Goal: Check status: Check status

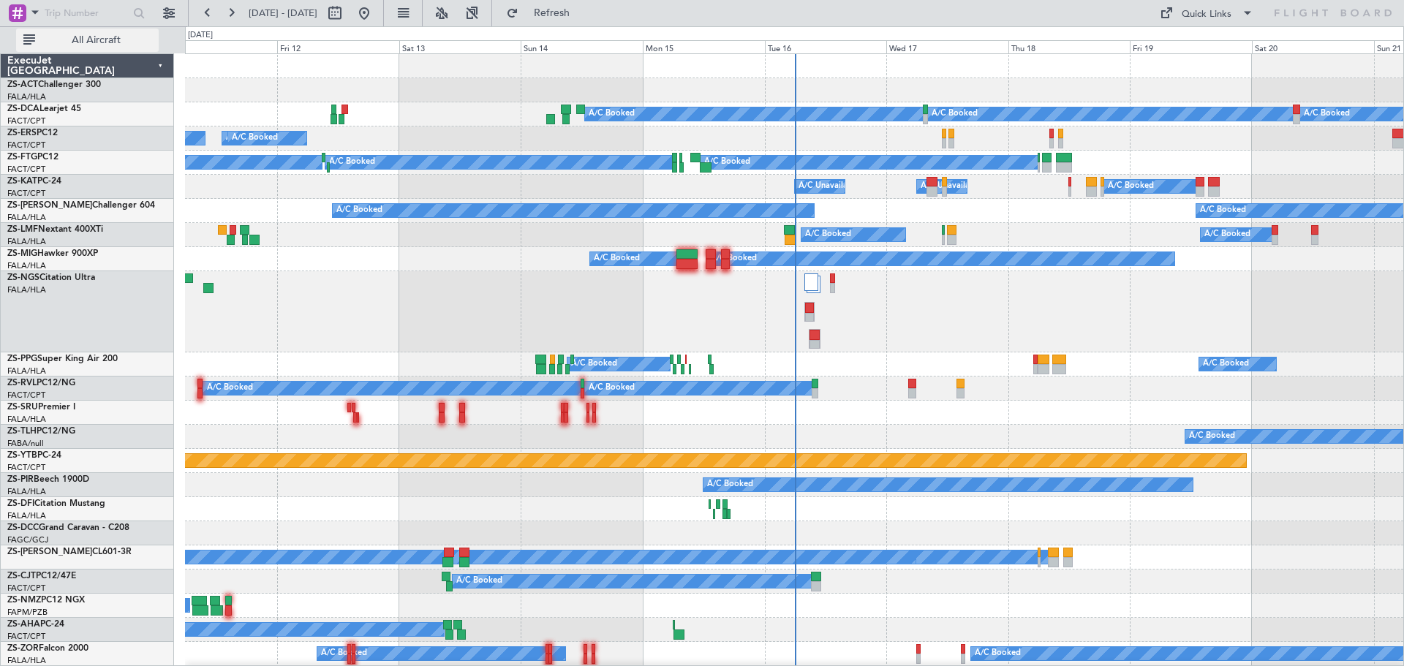
click at [99, 42] on span "All Aircraft" at bounding box center [96, 40] width 116 height 10
click at [108, 38] on span "All Aircraft" at bounding box center [96, 40] width 116 height 10
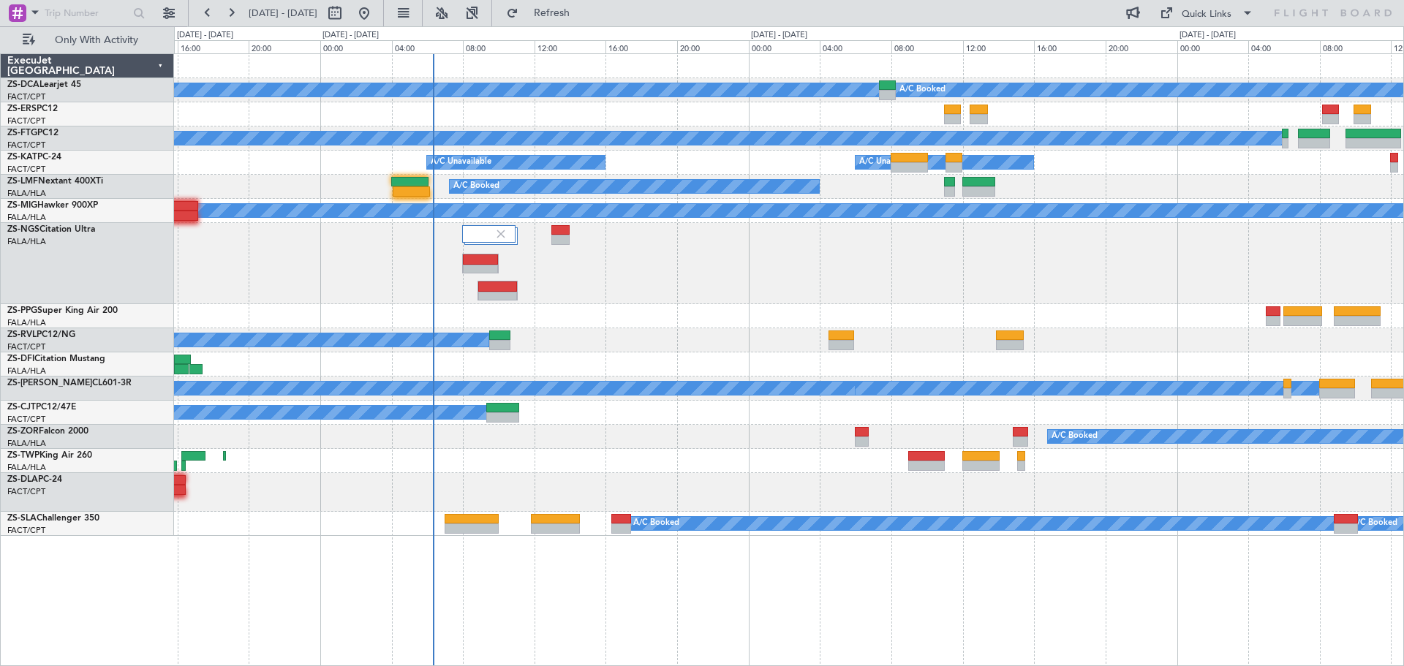
click at [814, 611] on div "A/C Booked A/C Booked A/C Booked A/C Booked A/C Unavailable A/C Unavailable A/C…" at bounding box center [789, 359] width 1230 height 613
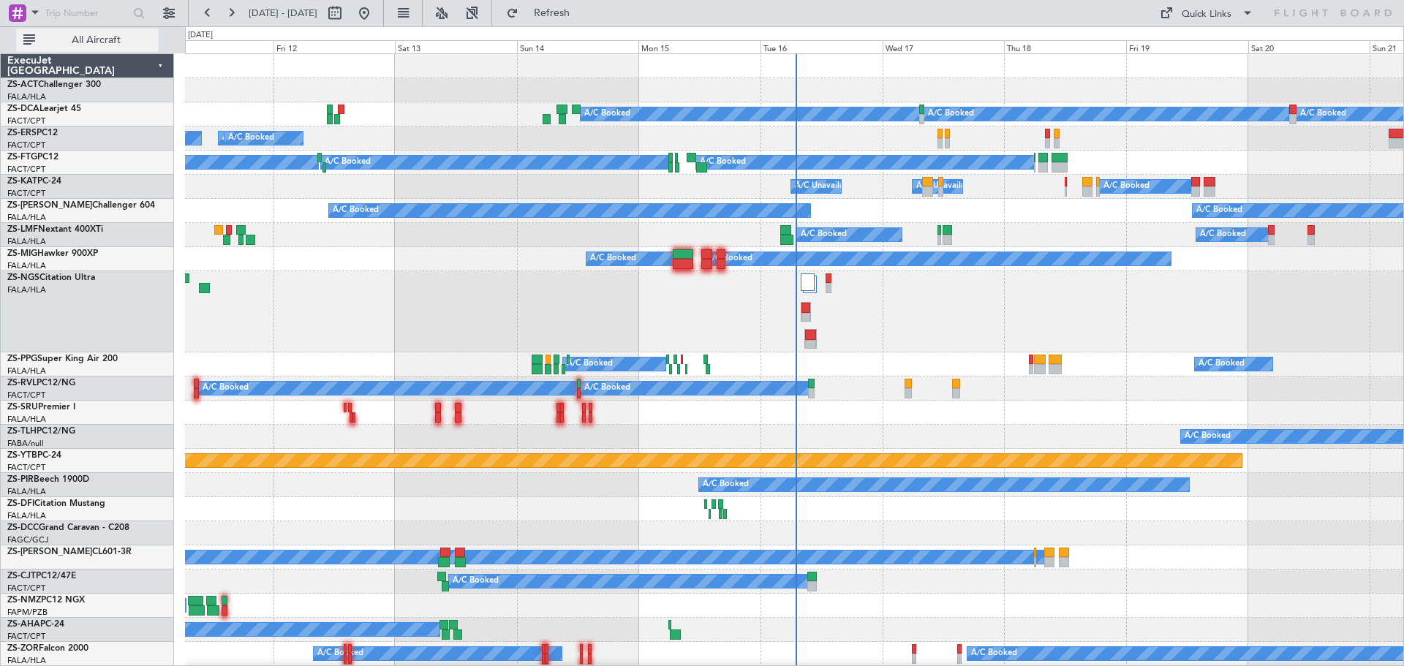
click at [99, 39] on span "All Aircraft" at bounding box center [96, 40] width 116 height 10
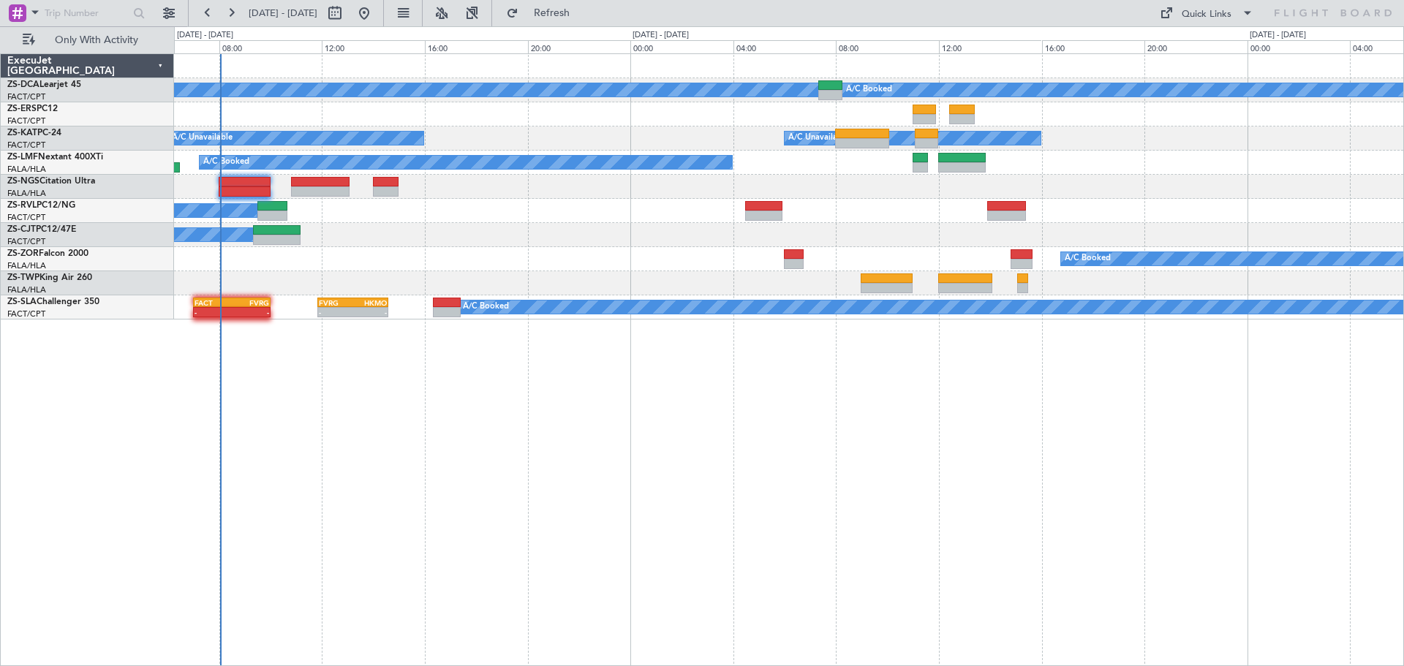
click at [763, 477] on div "A/C Booked A/C Booked A/C Unavailable A/C Unavailable A/C Booked A/C Booked A/C…" at bounding box center [789, 359] width 1230 height 613
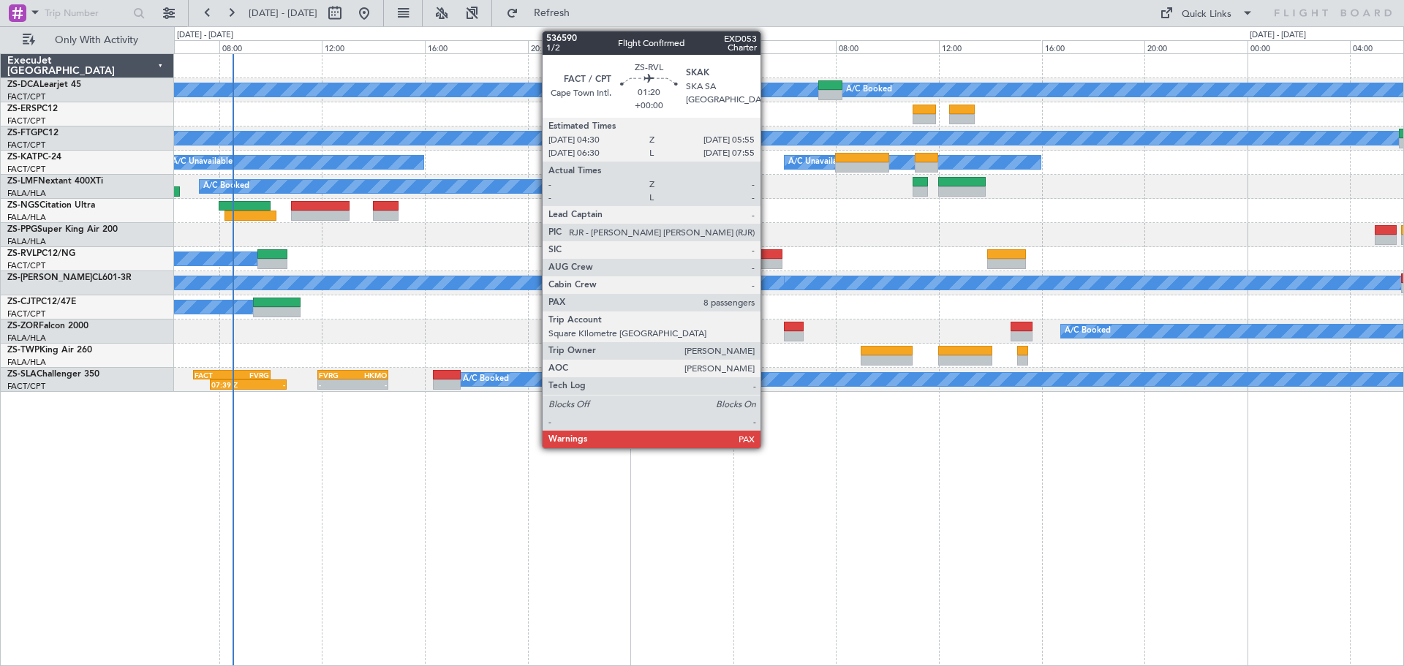
click at [767, 263] on div at bounding box center [763, 264] width 37 height 10
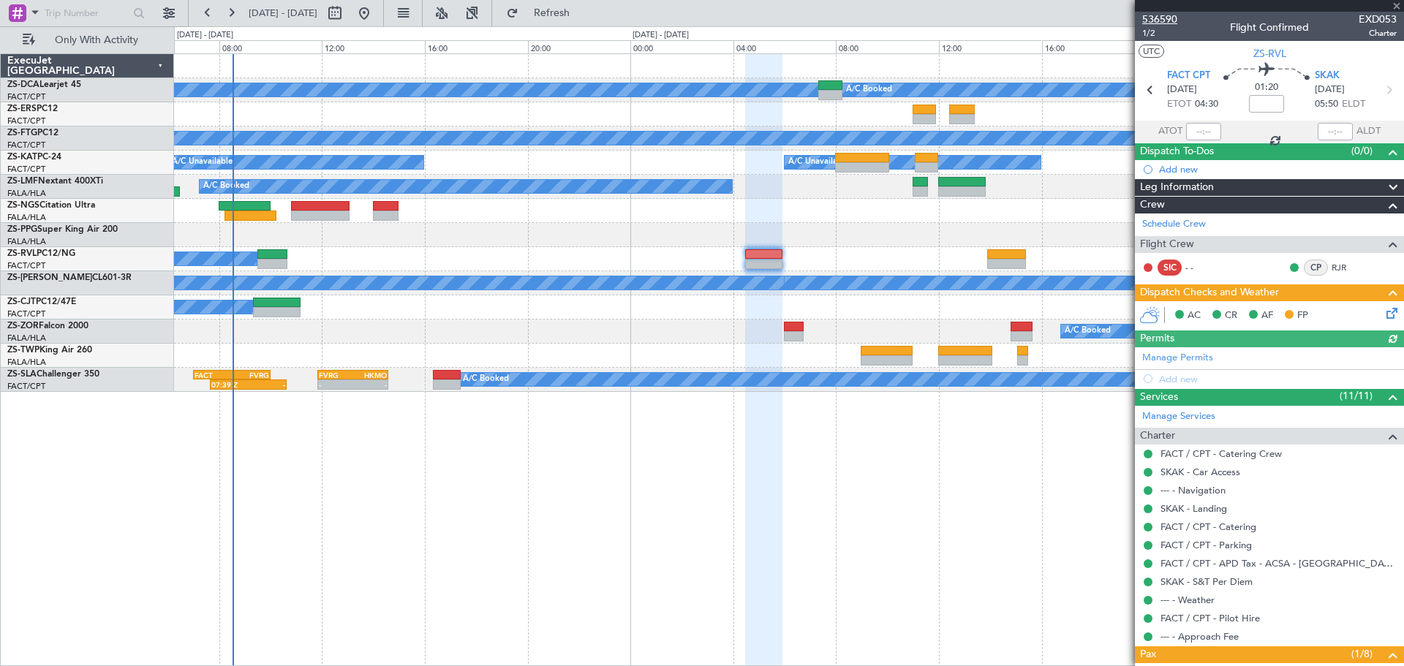
click at [1167, 20] on span "536590" at bounding box center [1159, 19] width 35 height 15
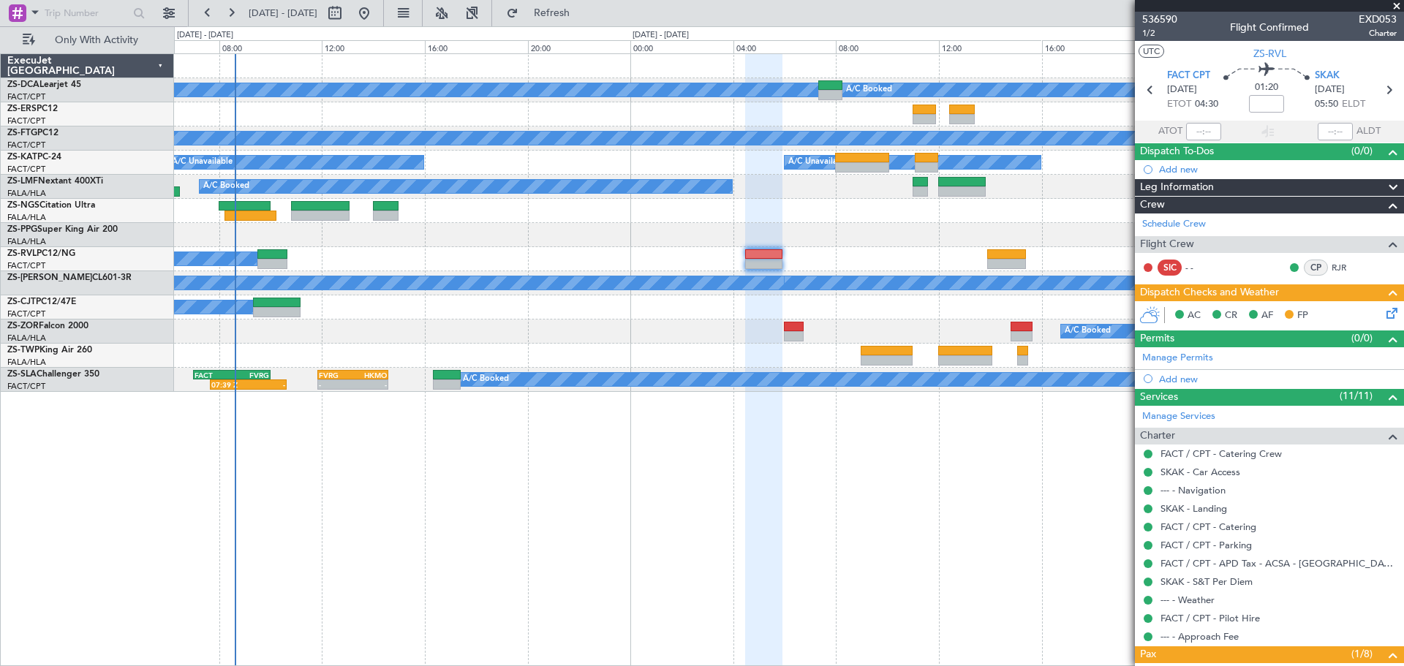
click at [1402, 5] on span at bounding box center [1396, 6] width 15 height 13
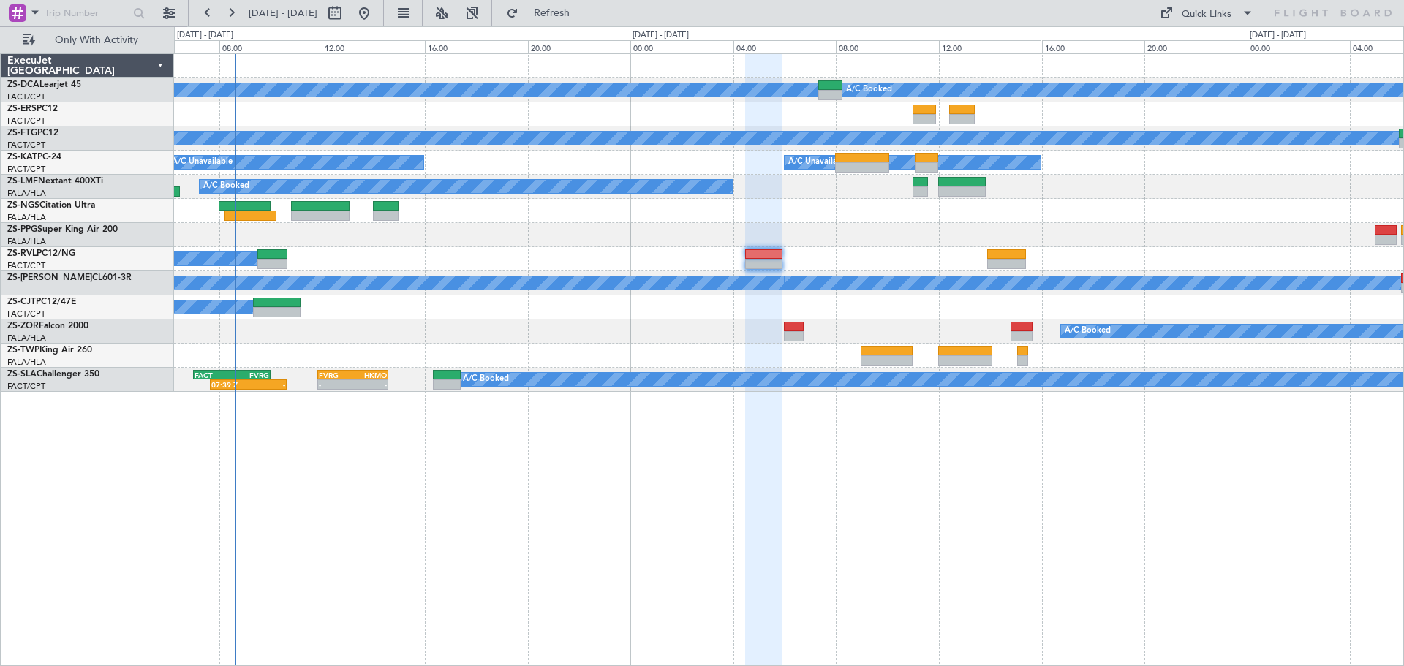
type input "0"
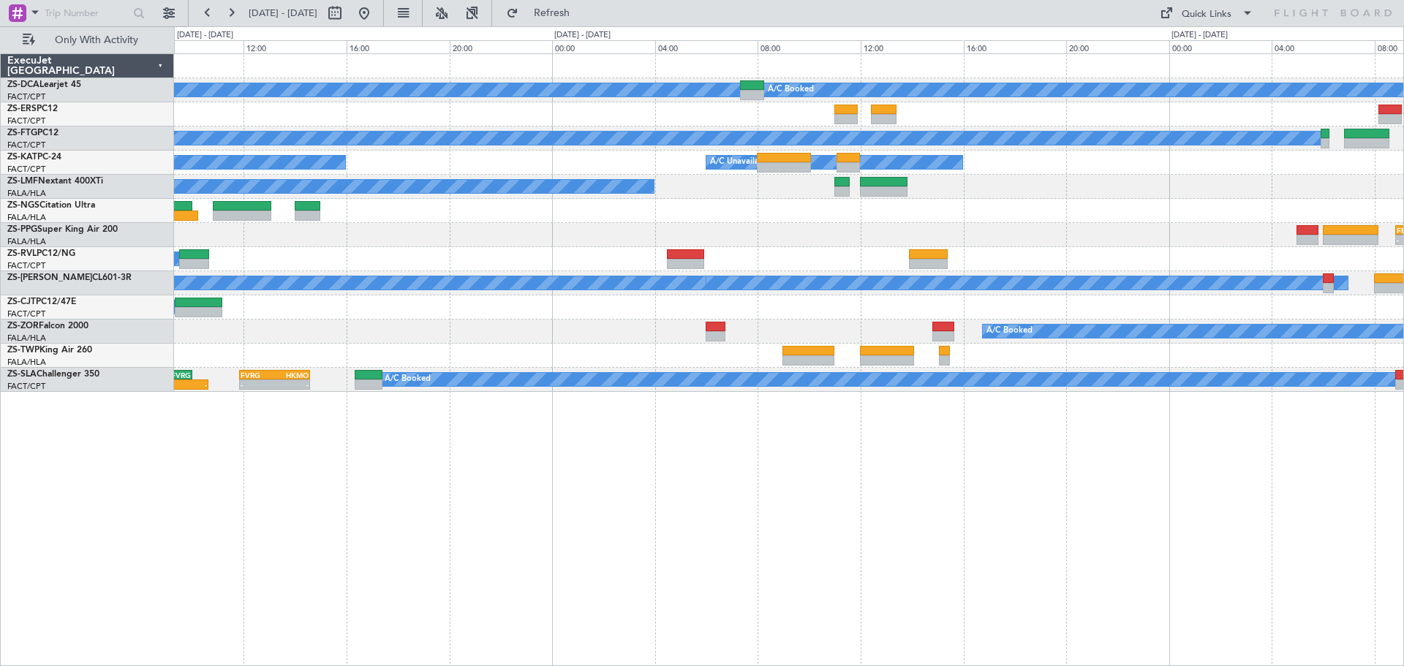
click at [945, 514] on div "A/C Booked A/C Booked A/C Booked - - FALA 09:30 Z FACT 12:35 Z A/C Unavailable …" at bounding box center [789, 359] width 1230 height 613
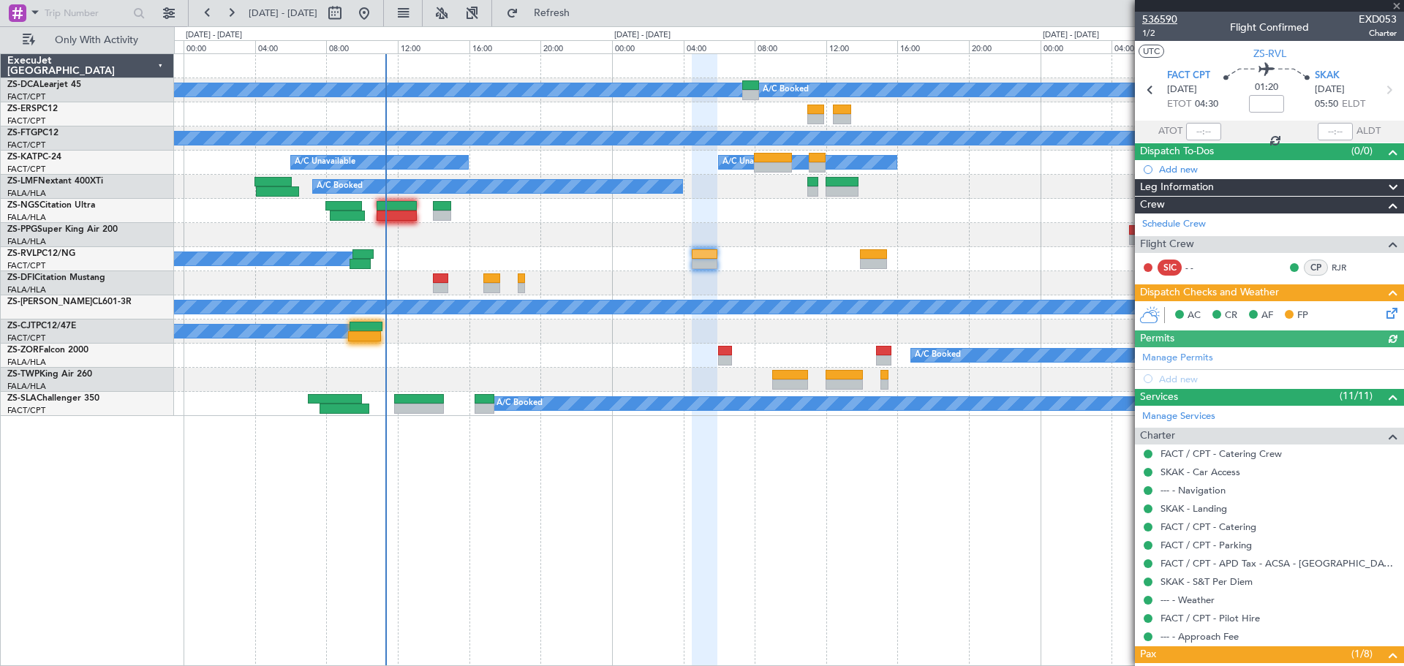
click at [1161, 15] on span "536590" at bounding box center [1159, 19] width 35 height 15
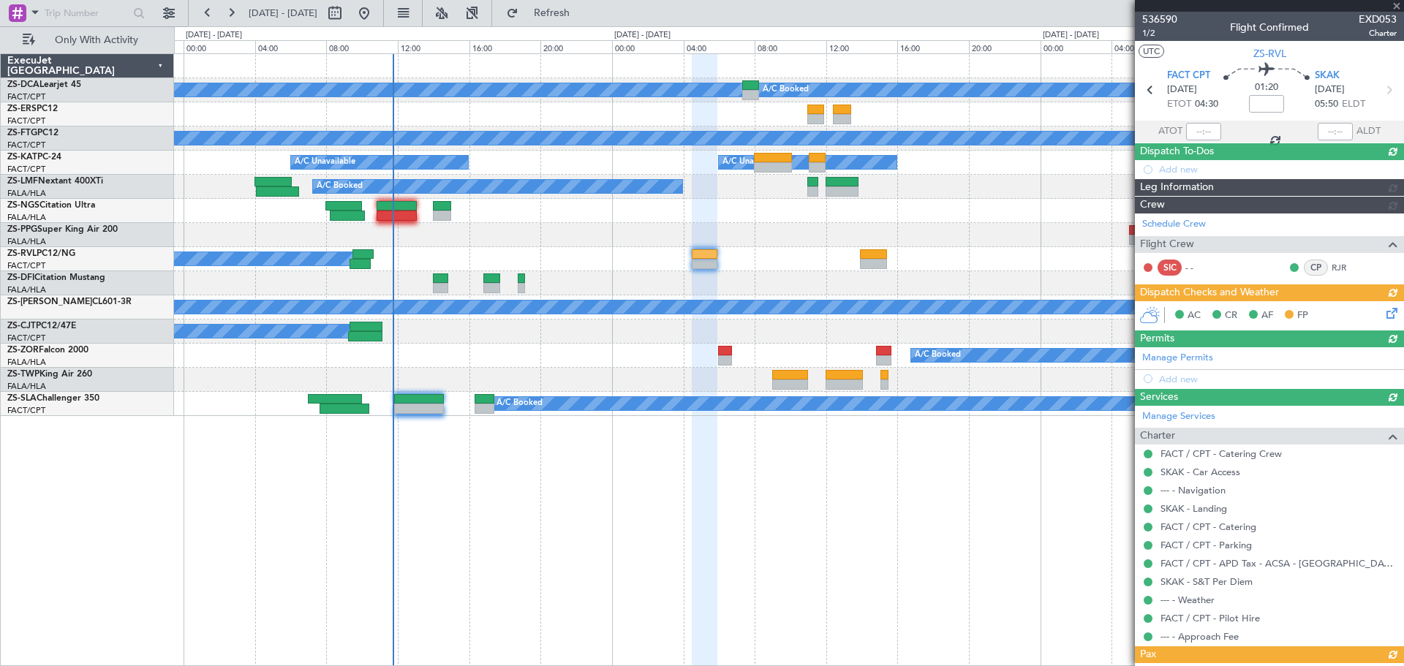
click at [1392, 4] on div at bounding box center [1269, 6] width 269 height 12
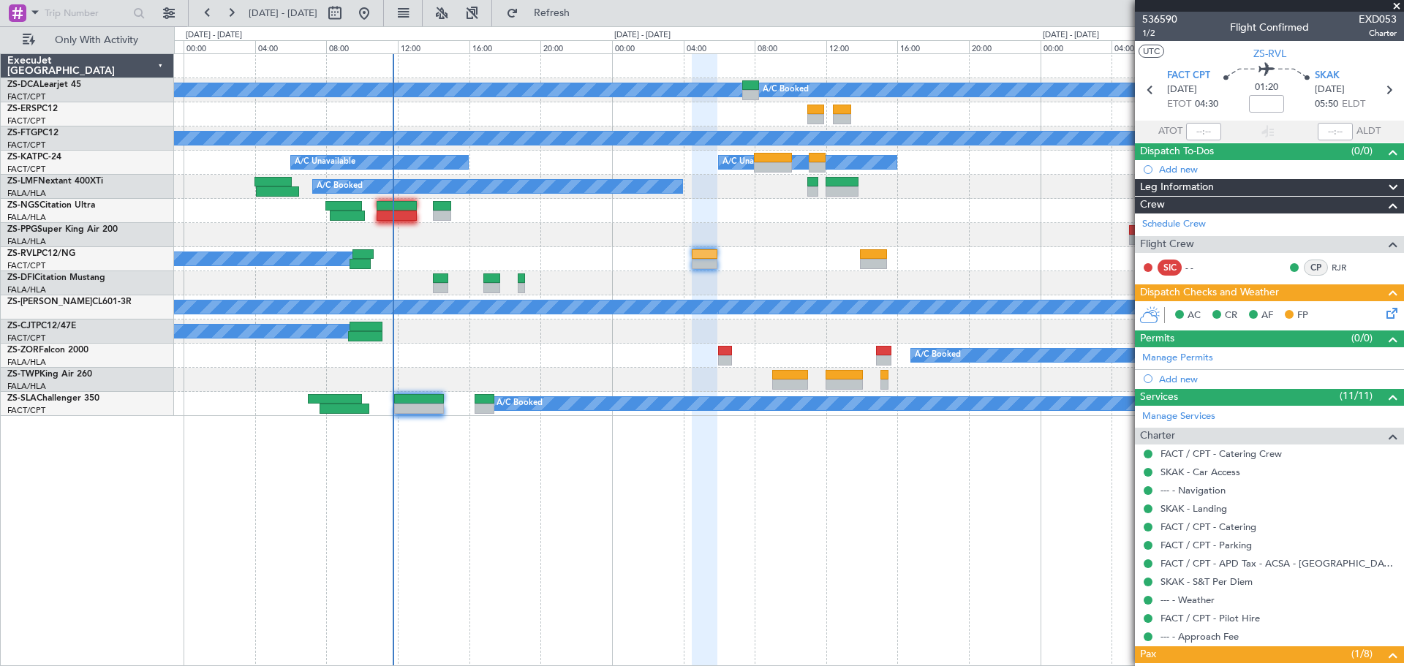
click at [1398, 6] on span at bounding box center [1396, 6] width 15 height 13
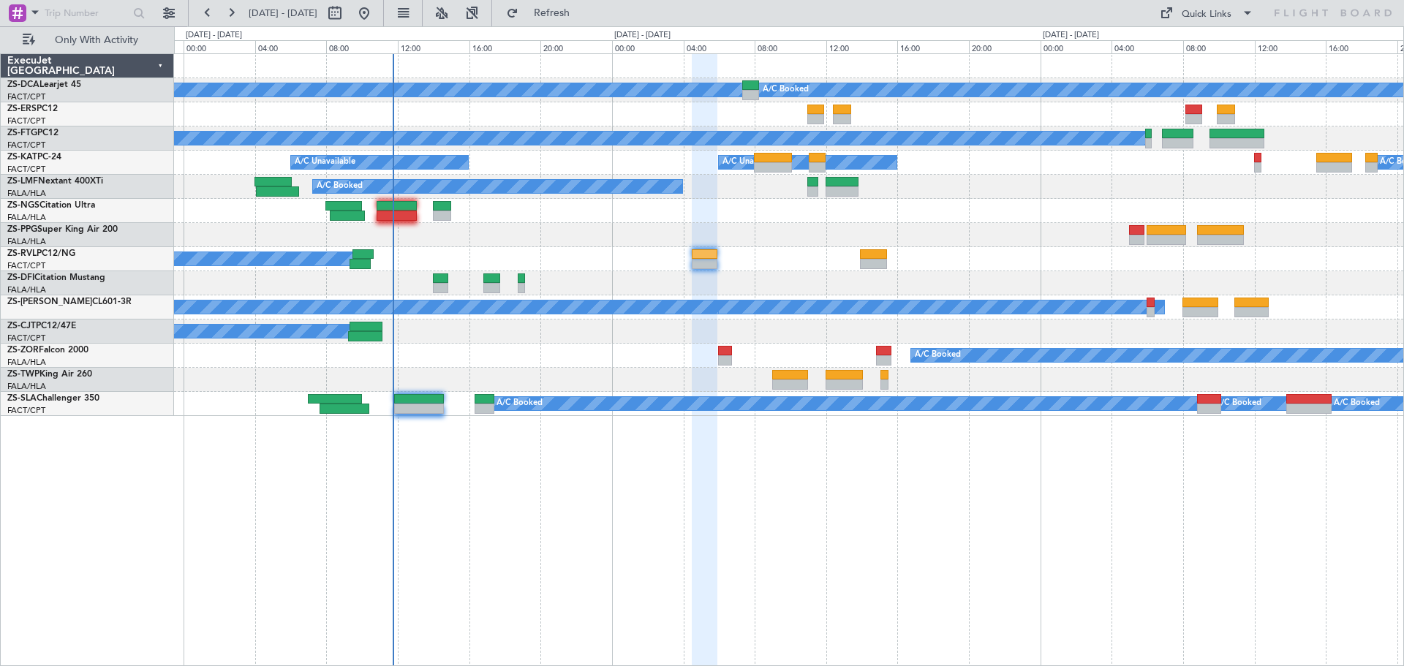
type input "0"
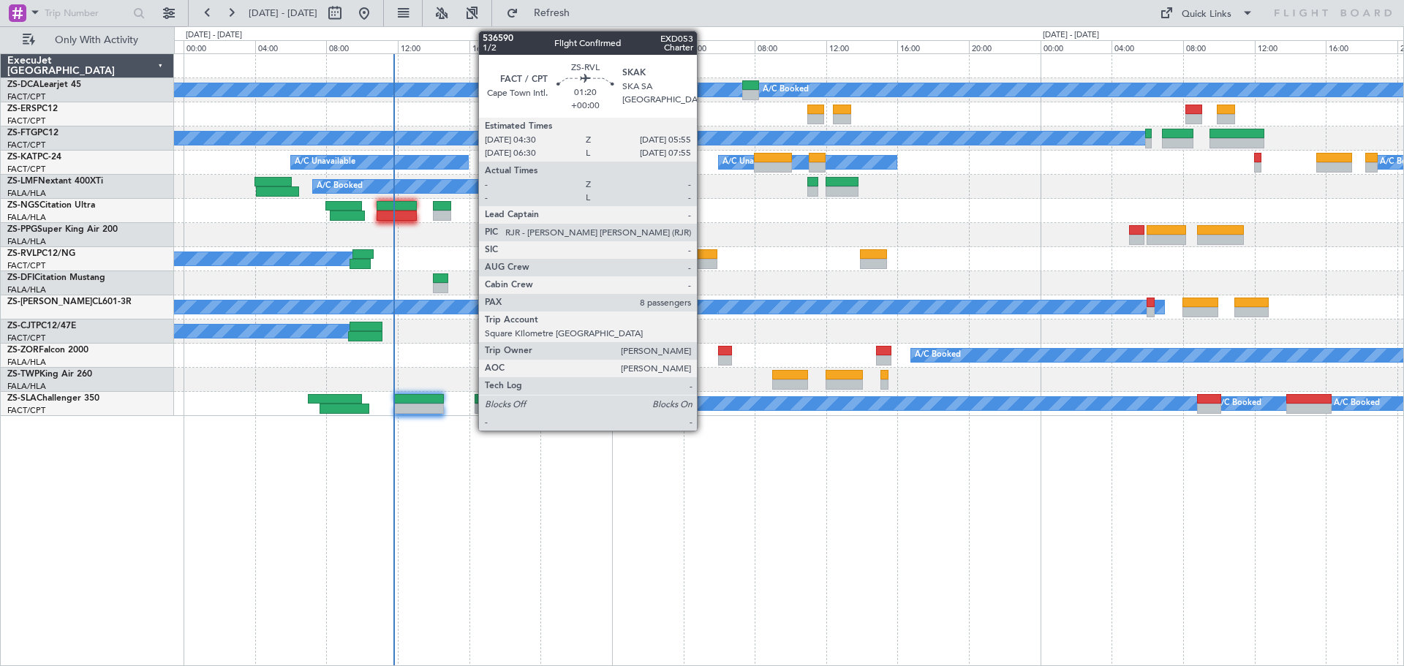
click at [703, 260] on div at bounding box center [705, 264] width 26 height 10
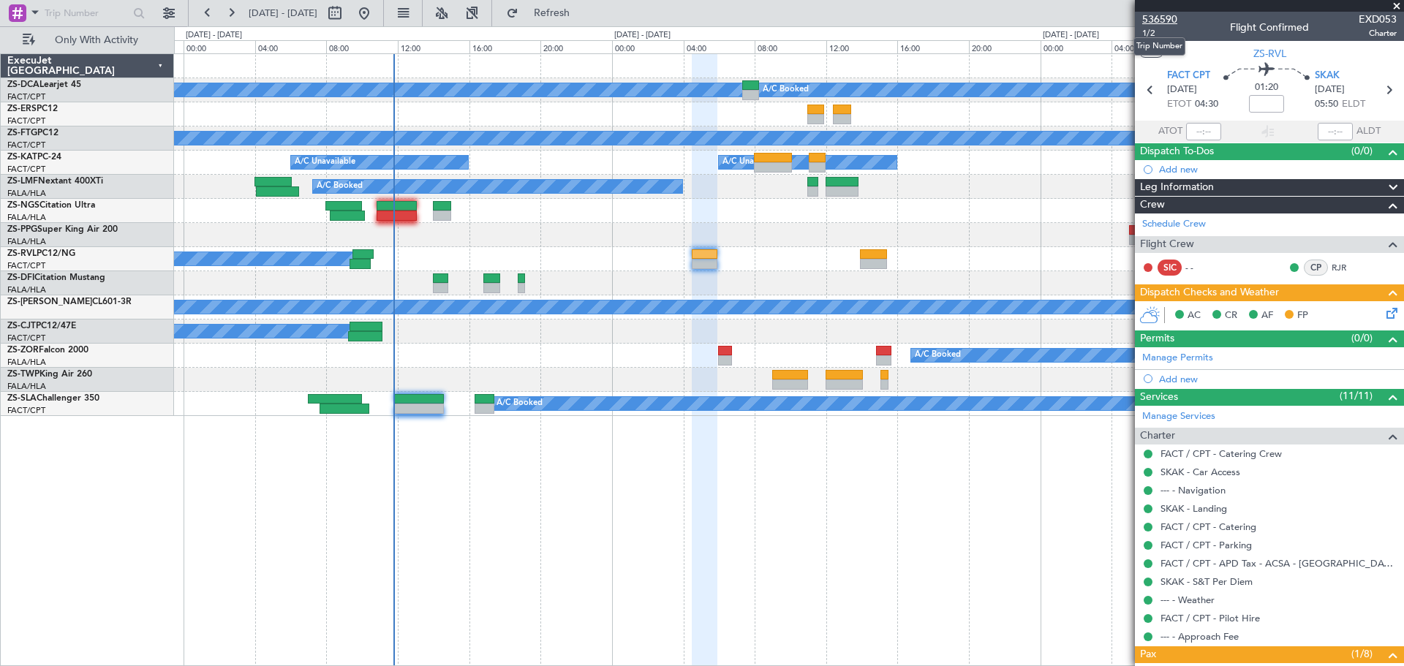
click at [1166, 21] on span "536590" at bounding box center [1159, 19] width 35 height 15
